Goal: Task Accomplishment & Management: Manage account settings

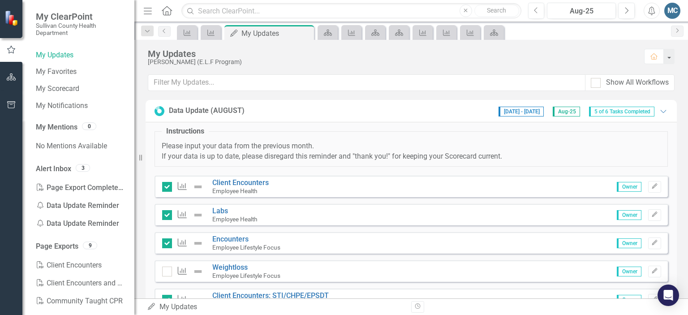
scroll to position [65, 0]
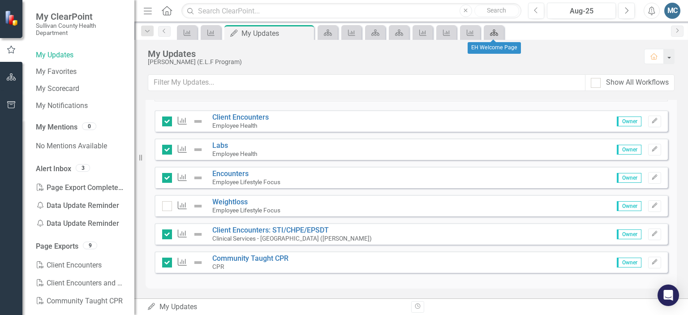
click at [489, 29] on div "Scorecard" at bounding box center [492, 32] width 13 height 11
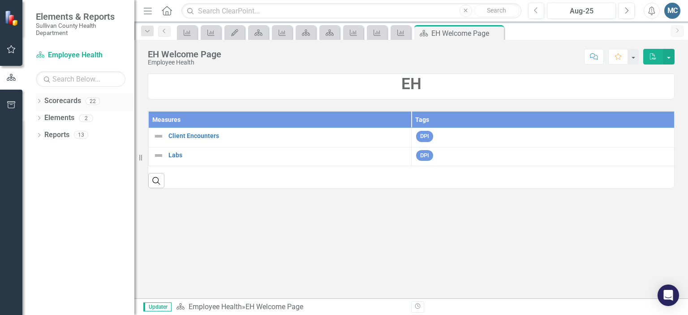
click at [38, 97] on div "Dropdown Scorecards 22" at bounding box center [85, 102] width 99 height 17
click at [38, 101] on icon "Dropdown" at bounding box center [39, 101] width 6 height 5
click at [45, 116] on icon "Dropdown" at bounding box center [43, 117] width 7 height 5
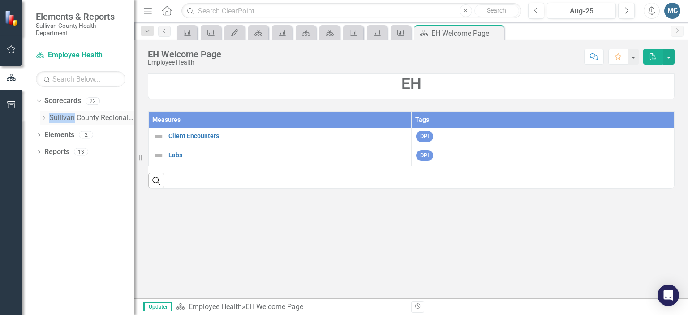
click at [45, 116] on icon "Dropdown" at bounding box center [43, 117] width 7 height 5
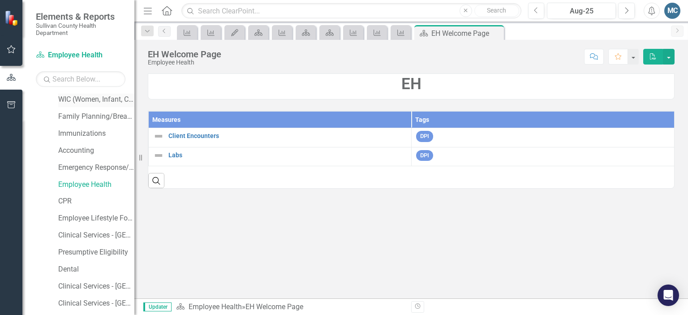
scroll to position [117, 0]
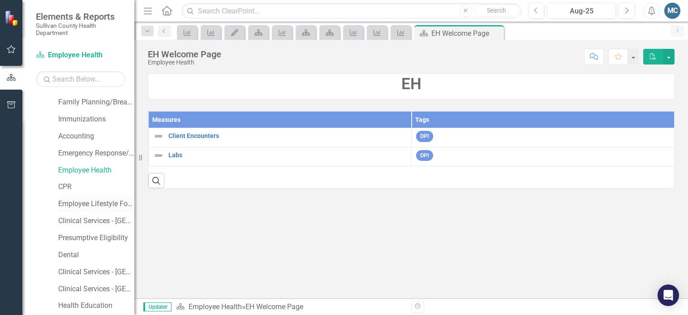
click at [75, 201] on link "Employee Lifestyle Focus" at bounding box center [96, 204] width 76 height 10
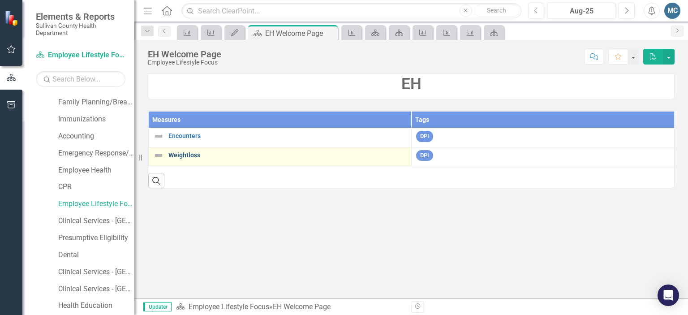
click at [185, 152] on link "Weightloss" at bounding box center [287, 155] width 238 height 7
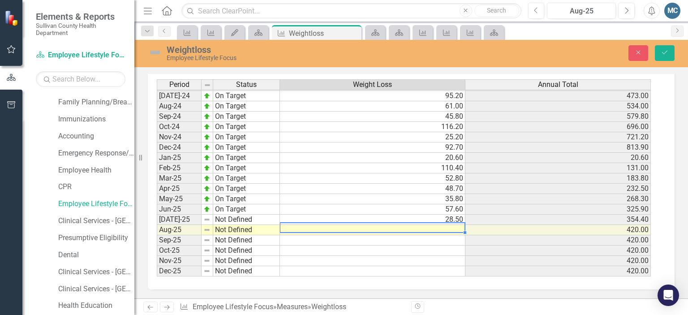
scroll to position [405, 0]
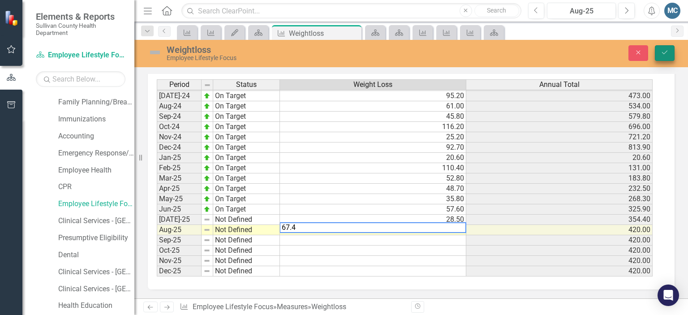
type textarea "67.4"
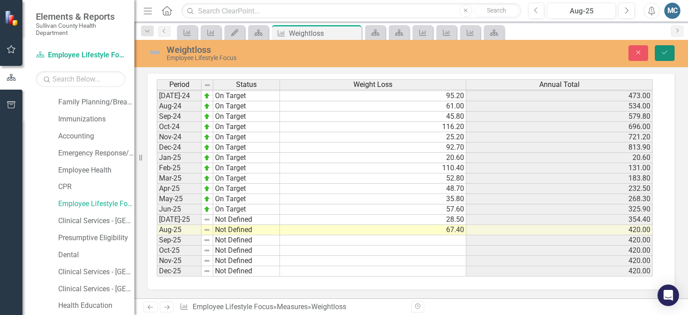
click at [665, 50] on icon "Save" at bounding box center [665, 52] width 8 height 6
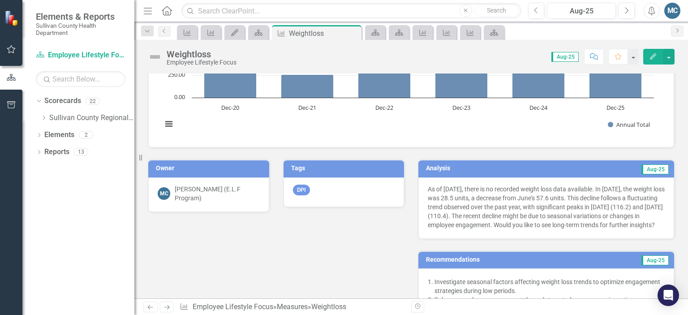
click at [466, 166] on h3 "Analysis" at bounding box center [482, 168] width 112 height 7
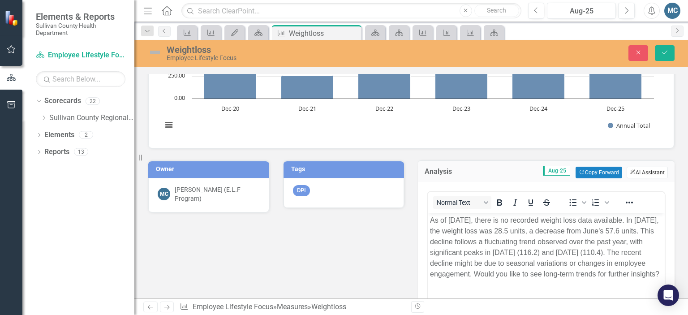
click at [628, 172] on button "ClearPoint AI AI Assistant" at bounding box center [647, 173] width 41 height 12
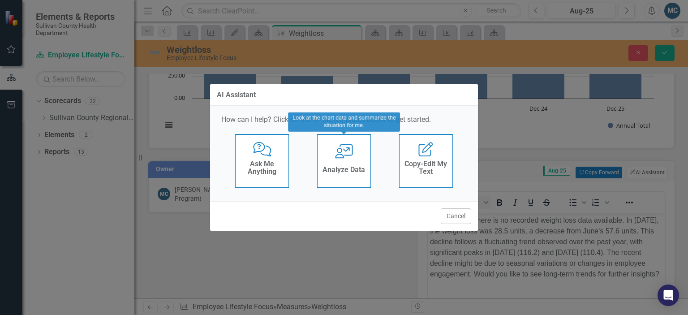
click at [336, 161] on div "User with Chart Analyze Data" at bounding box center [344, 161] width 54 height 54
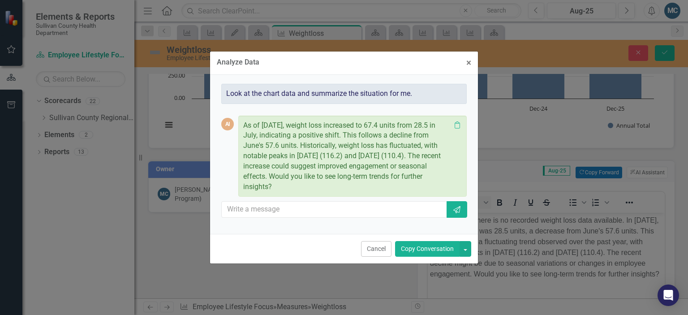
click at [427, 244] on button "Copy Conversation" at bounding box center [427, 249] width 65 height 16
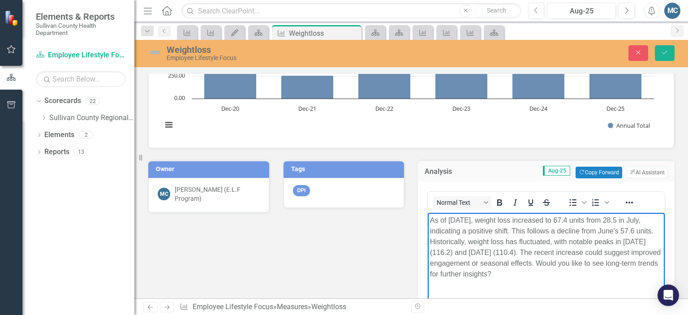
drag, startPoint x: 593, startPoint y: 264, endPoint x: 630, endPoint y: 285, distance: 42.1
click at [630, 285] on body "As of [DATE], weight loss increased to 67.4 units from 28.5 in July, indicating…" at bounding box center [546, 279] width 237 height 134
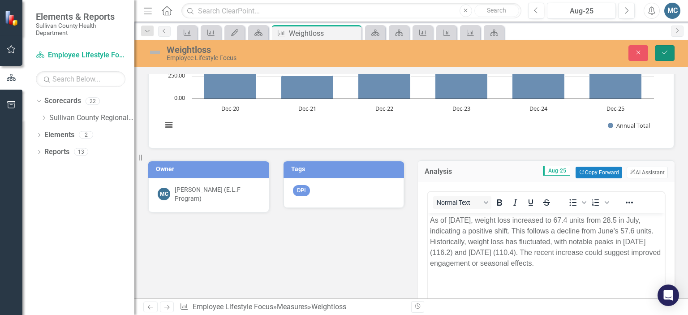
click at [663, 57] on button "Save" at bounding box center [665, 53] width 20 height 16
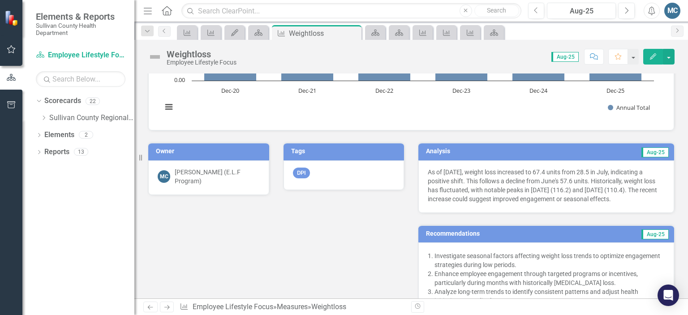
click at [489, 236] on td "Recommendations" at bounding box center [506, 234] width 160 height 13
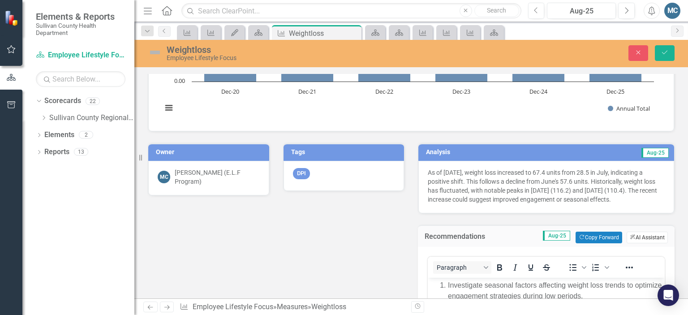
click at [629, 241] on button "ClearPoint AI AI Assistant" at bounding box center [647, 238] width 41 height 12
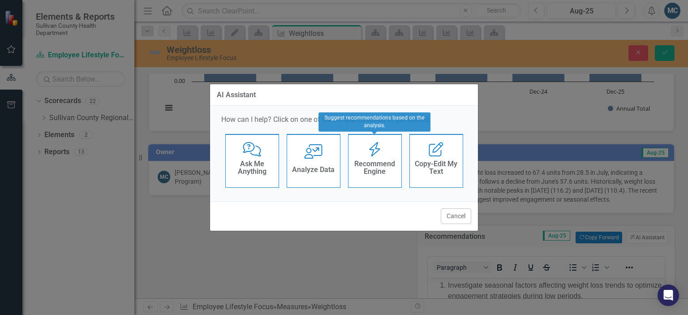
click at [383, 160] on h4 "Recommend Engine" at bounding box center [375, 168] width 44 height 16
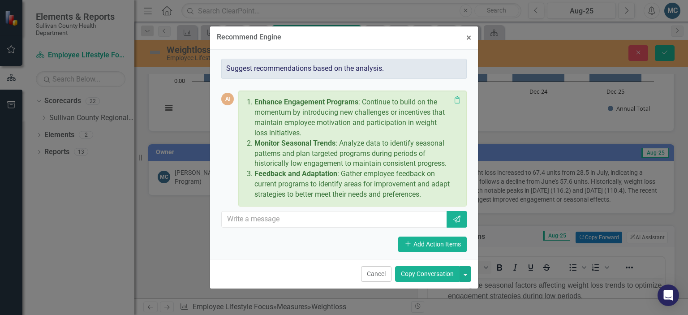
click at [431, 270] on button "Copy Conversation" at bounding box center [427, 274] width 65 height 16
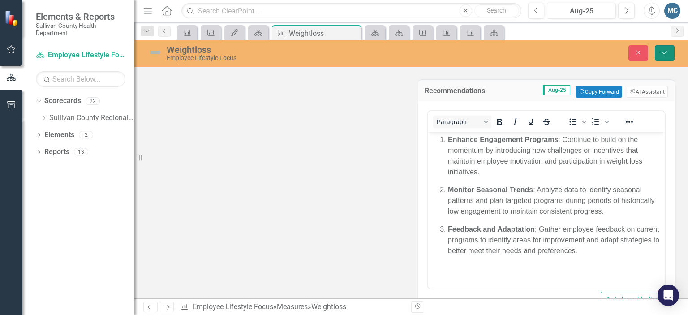
click at [663, 54] on icon "Save" at bounding box center [665, 52] width 8 height 6
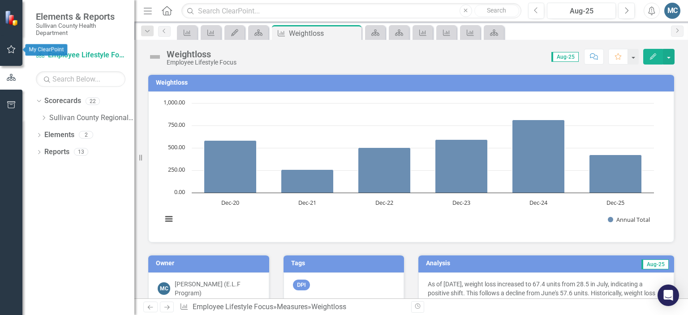
click at [7, 46] on icon "button" at bounding box center [11, 49] width 9 height 7
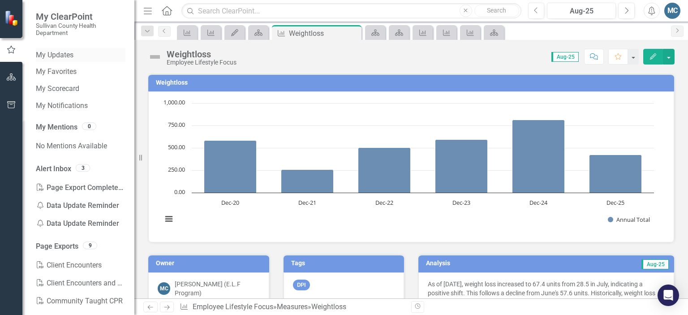
click at [72, 56] on link "My Updates" at bounding box center [81, 55] width 90 height 10
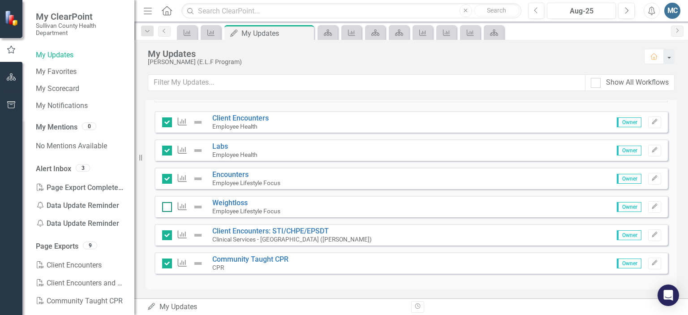
click at [165, 206] on input "checkbox" at bounding box center [165, 205] width 6 height 6
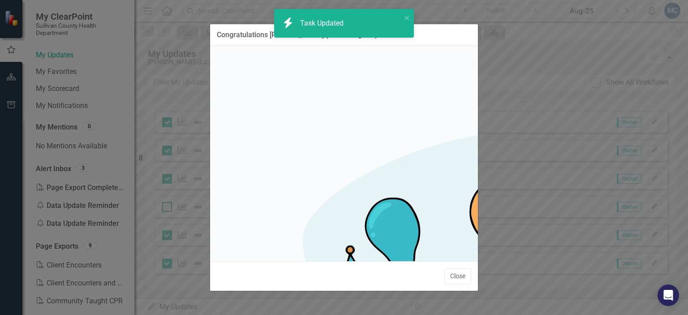
checkbox input "true"
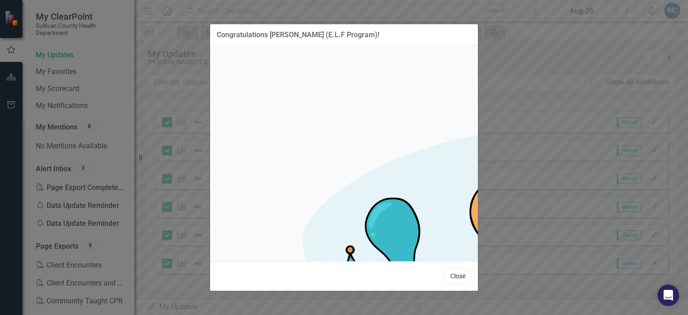
click at [463, 268] on button "Close" at bounding box center [457, 276] width 27 height 16
